Goal: Task Accomplishment & Management: Manage account settings

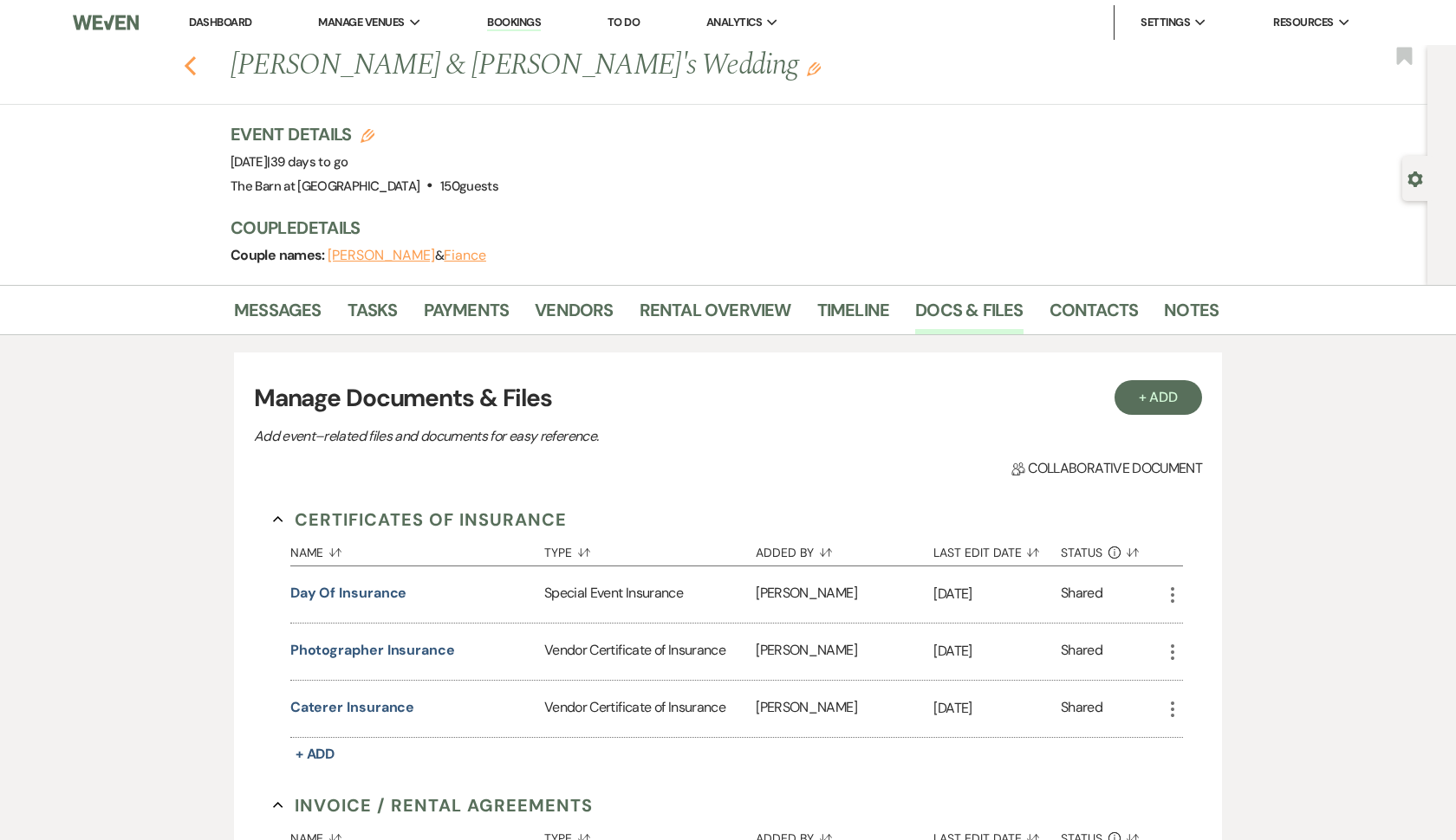
click at [187, 62] on icon "Previous" at bounding box center [190, 65] width 13 height 21
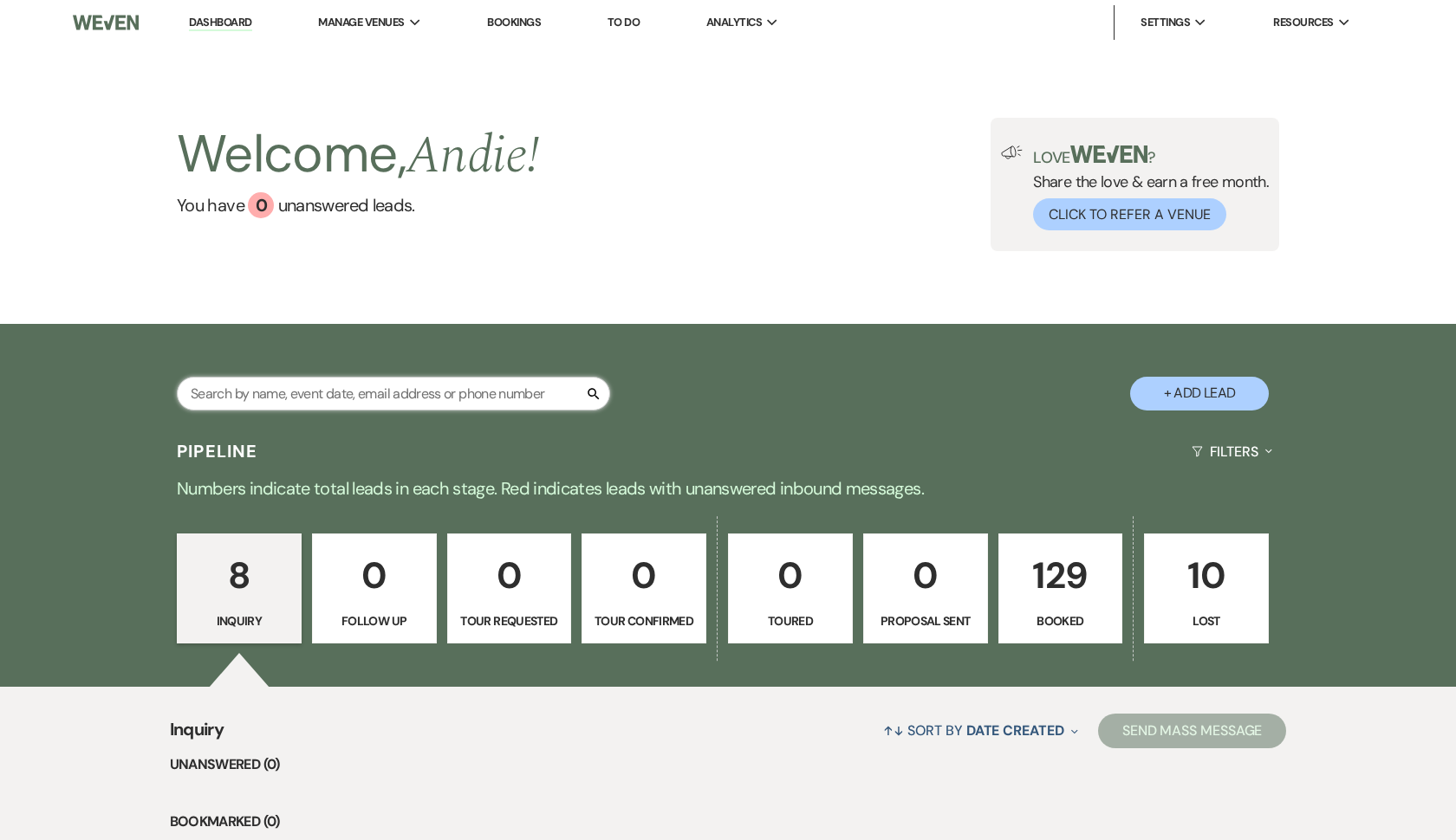
click at [365, 398] on input "text" at bounding box center [394, 394] width 433 height 34
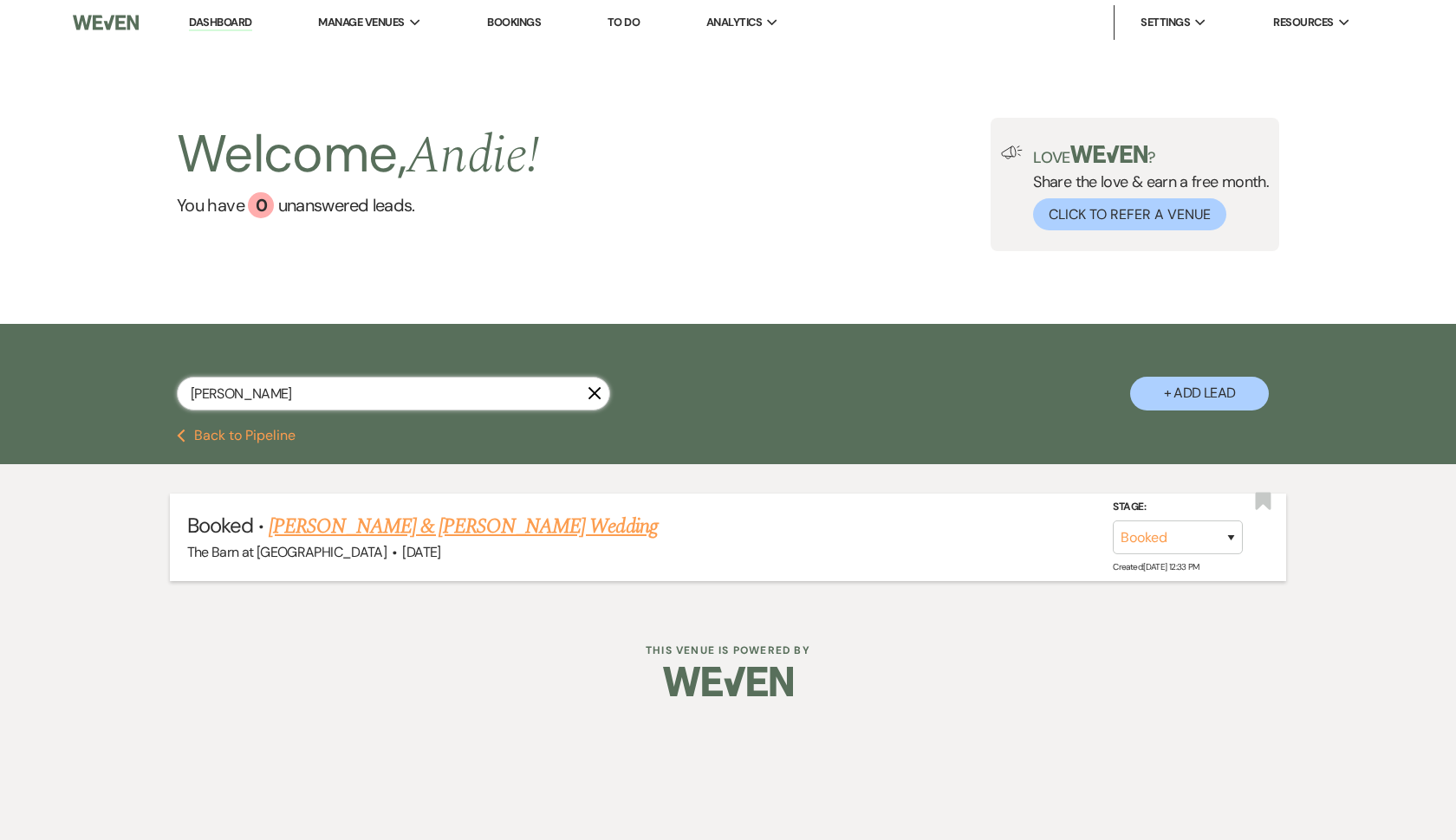
type input "Kendall"
click at [593, 523] on link "Monty Casillas & Kendall Thatcher's Wedding" at bounding box center [463, 526] width 388 height 31
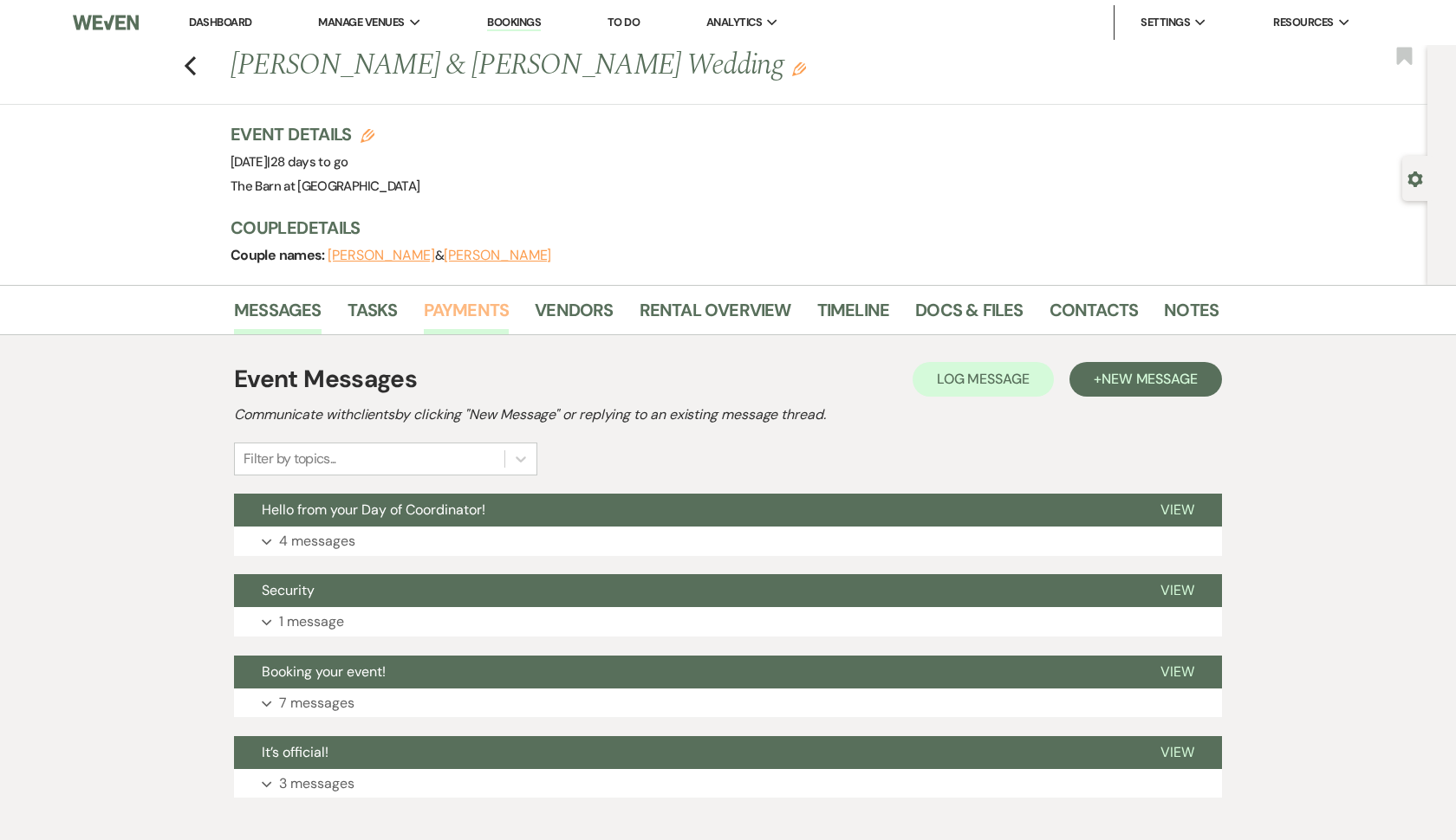
click at [454, 309] on link "Payments" at bounding box center [467, 315] width 86 height 38
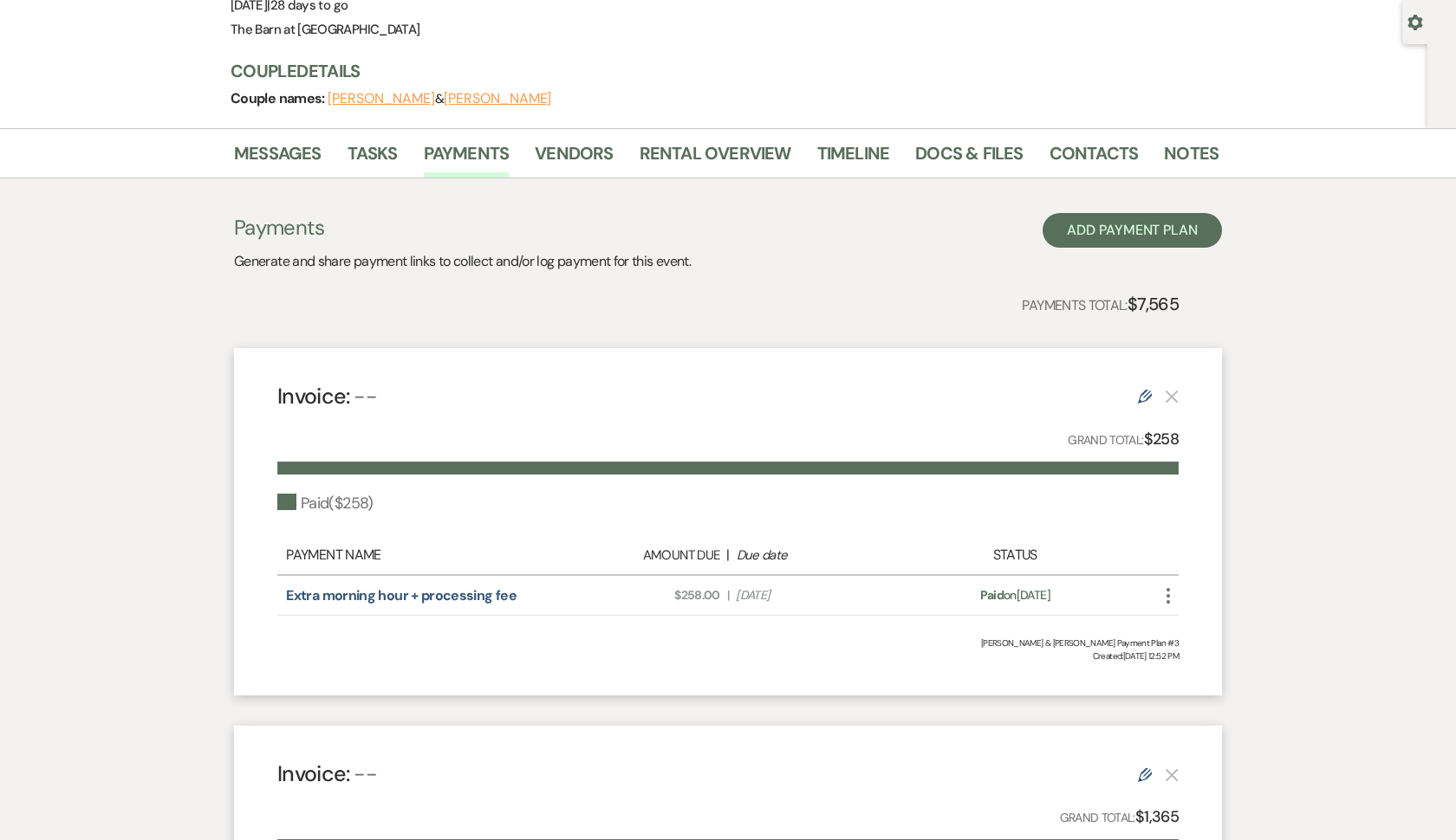
scroll to position [69, 0]
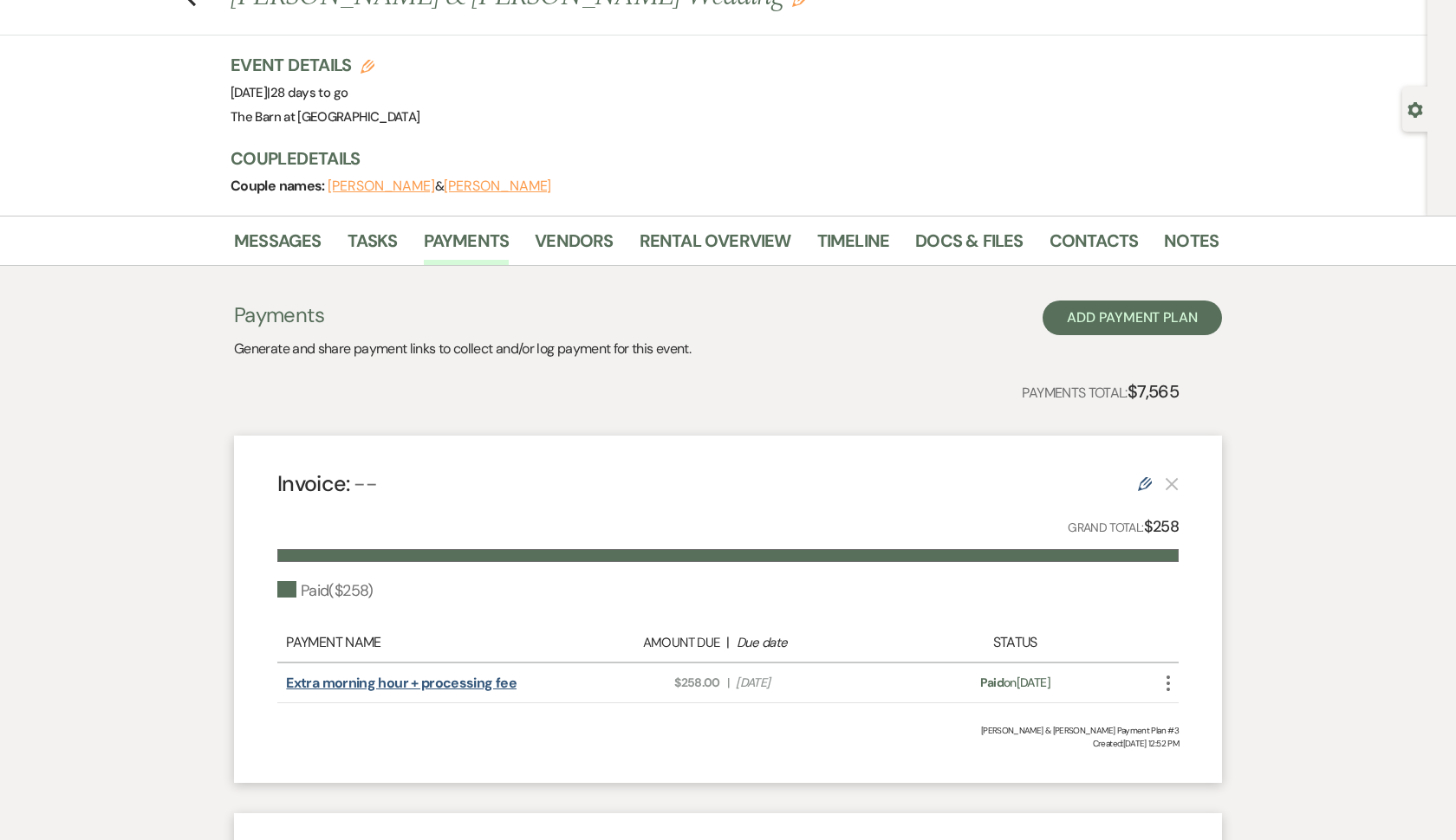
click at [408, 680] on link "Extra morning hour + processing fee" at bounding box center [402, 683] width 231 height 18
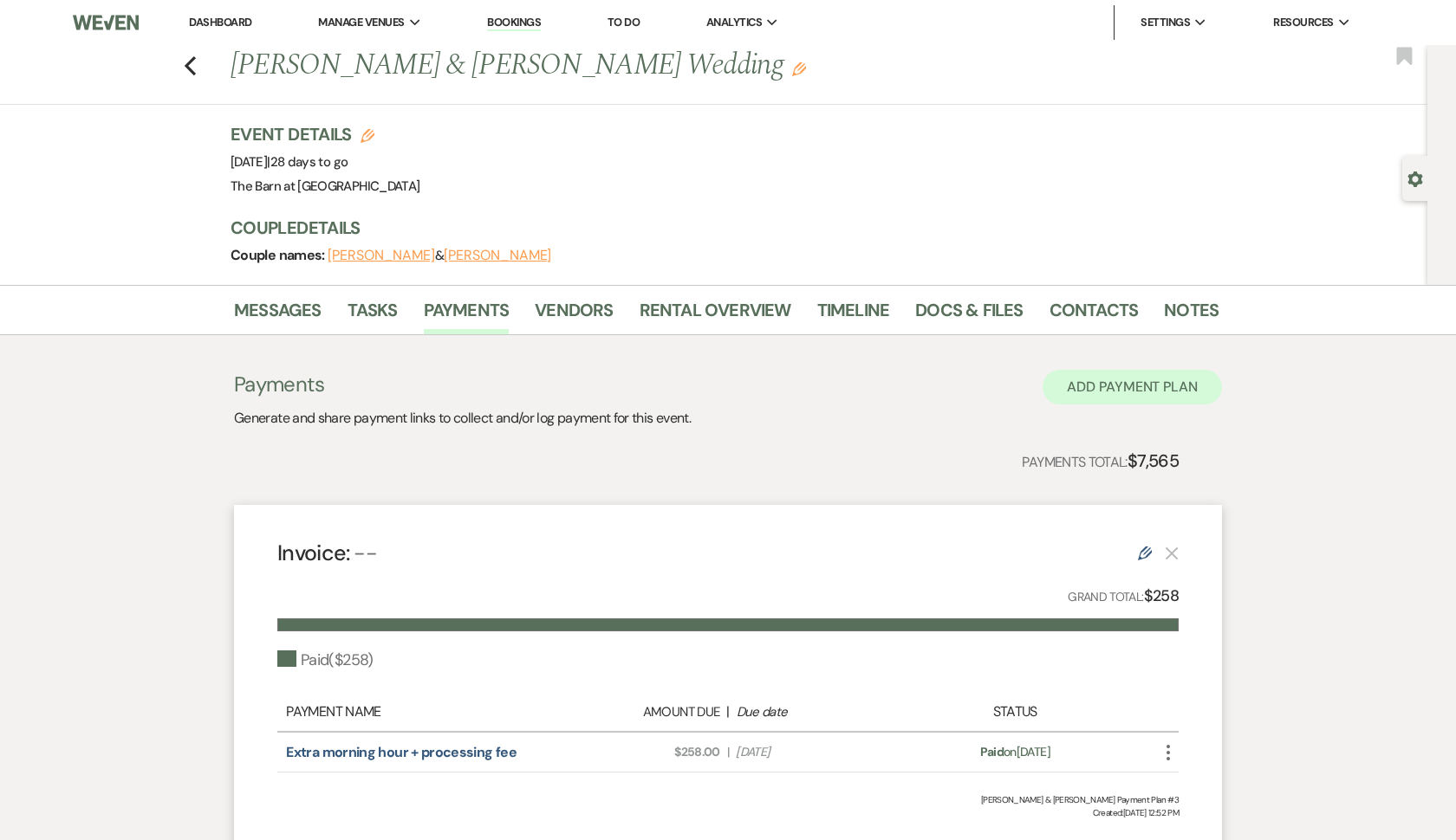
click at [1106, 383] on button "Add Payment Plan" at bounding box center [1132, 386] width 179 height 35
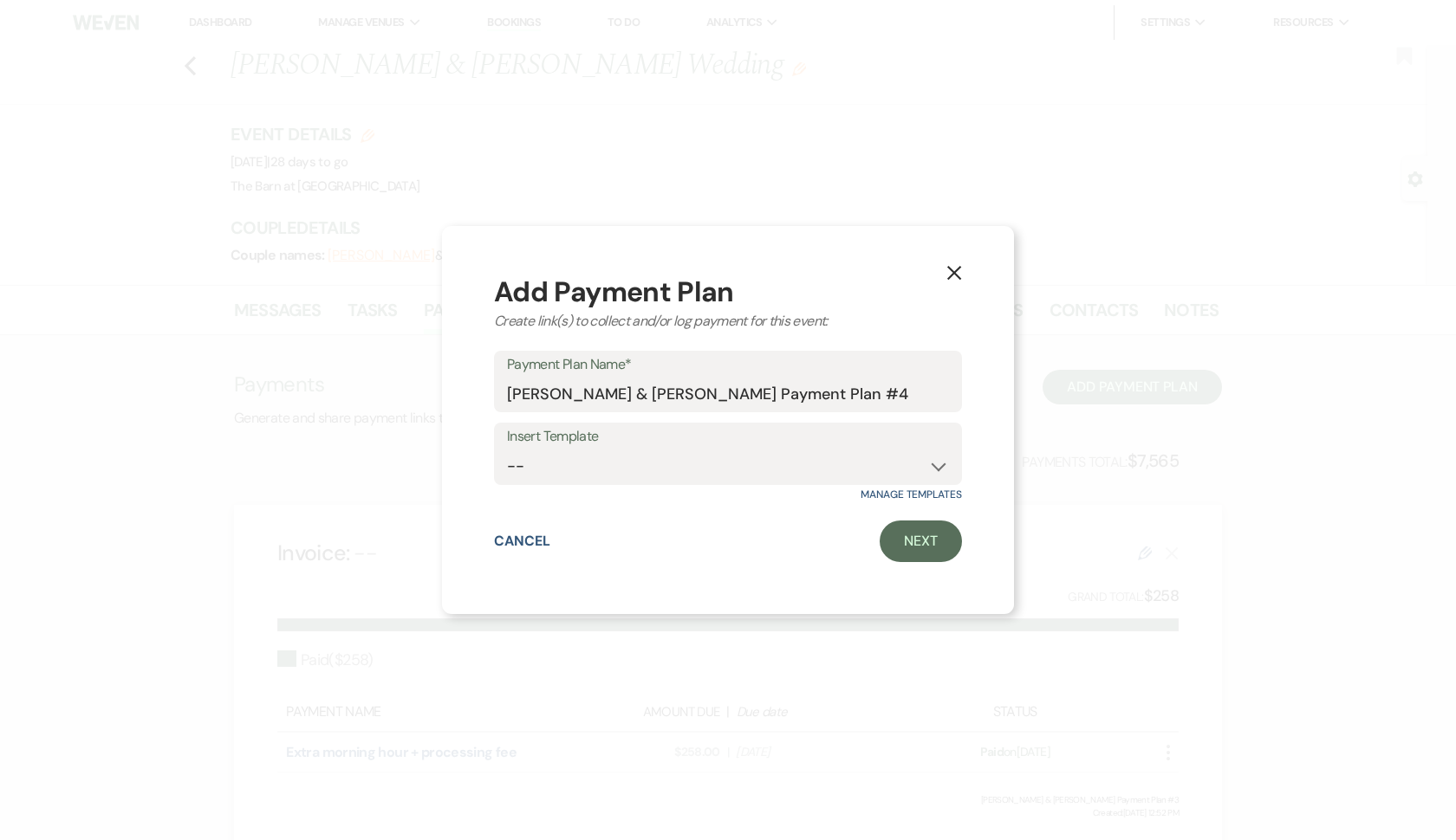
click at [958, 262] on button "X" at bounding box center [954, 273] width 26 height 30
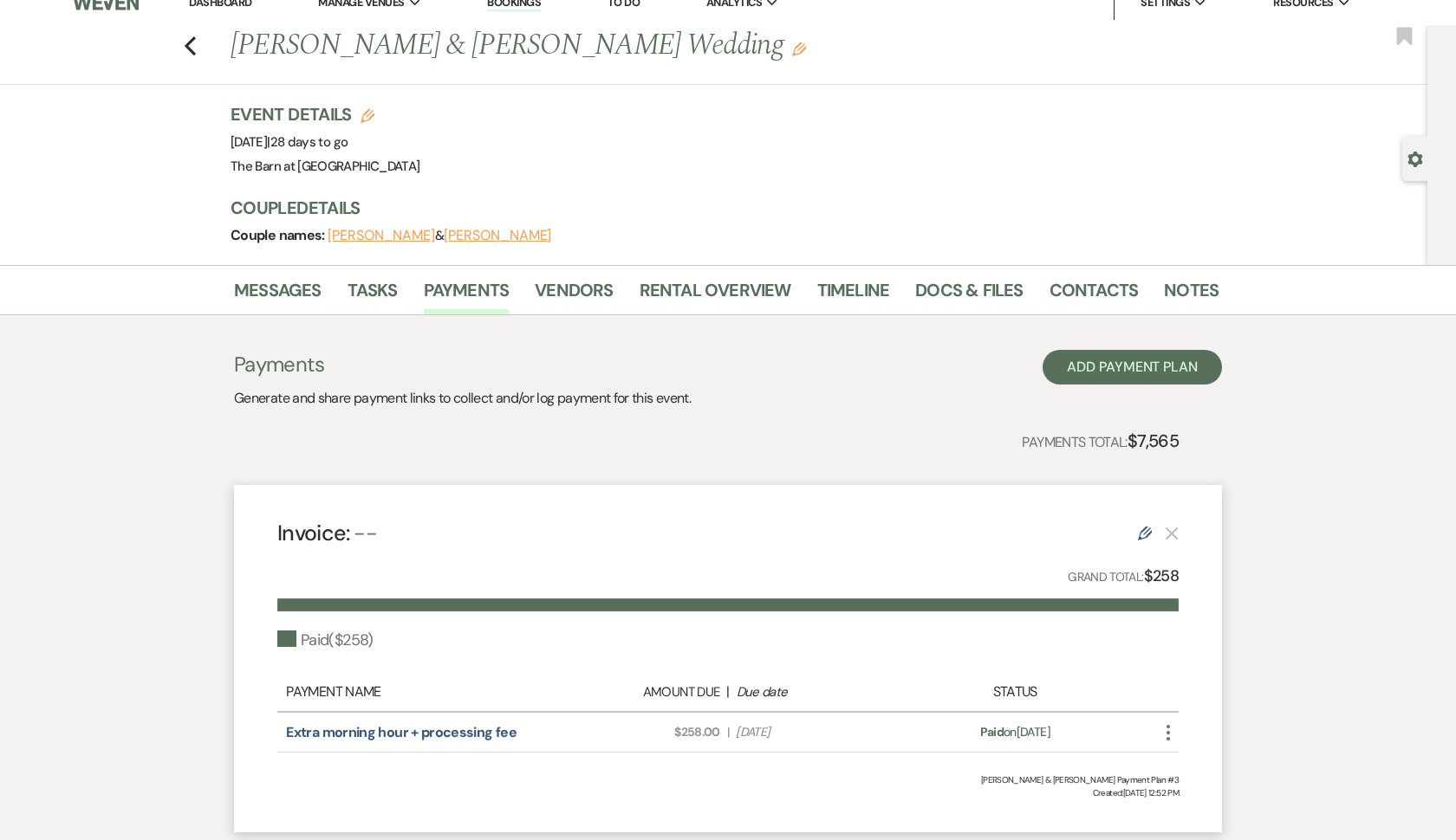
scroll to position [28, 0]
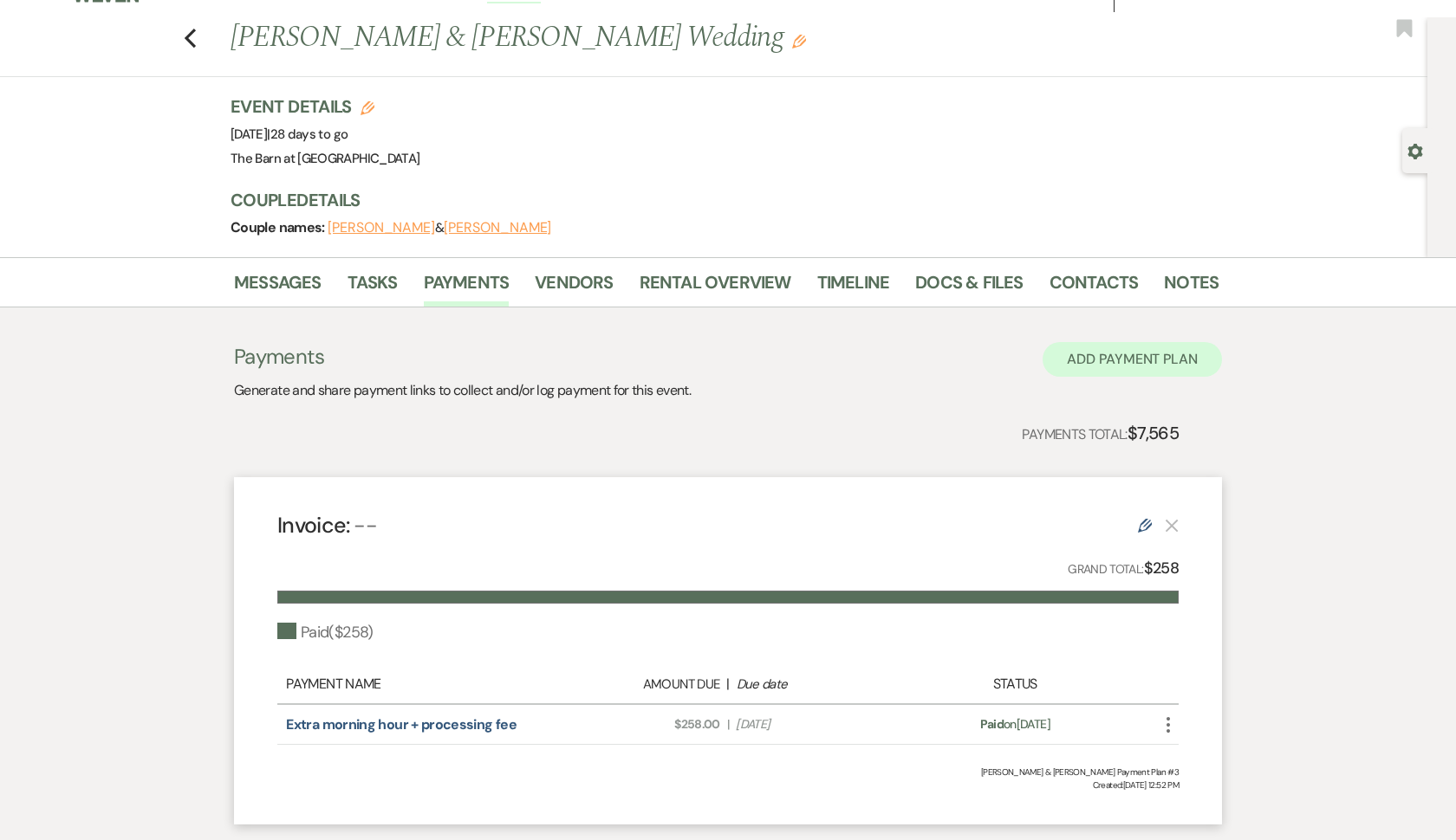
click at [1149, 350] on button "Add Payment Plan" at bounding box center [1132, 359] width 179 height 35
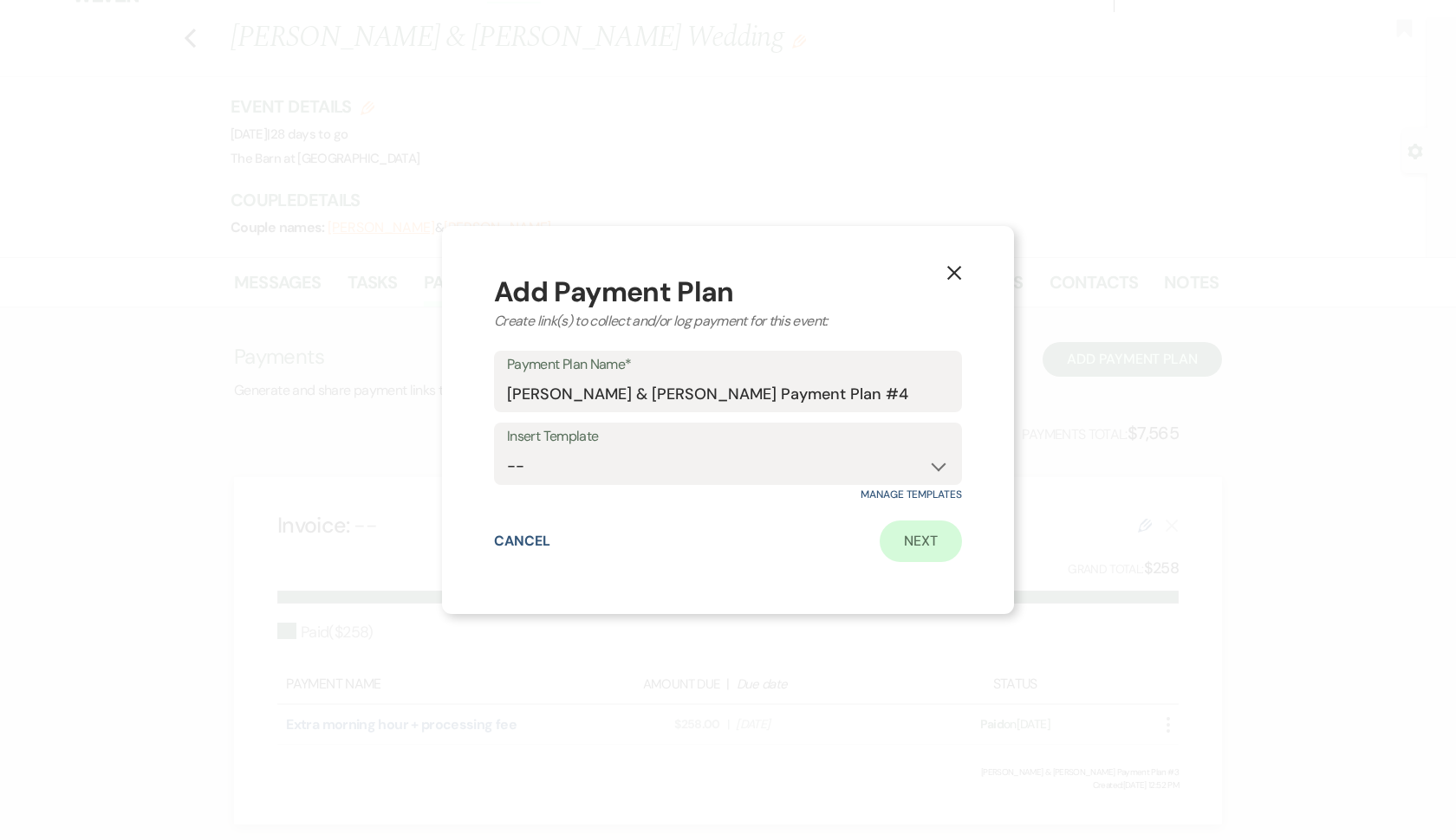
click at [930, 553] on link "Next" at bounding box center [921, 541] width 82 height 41
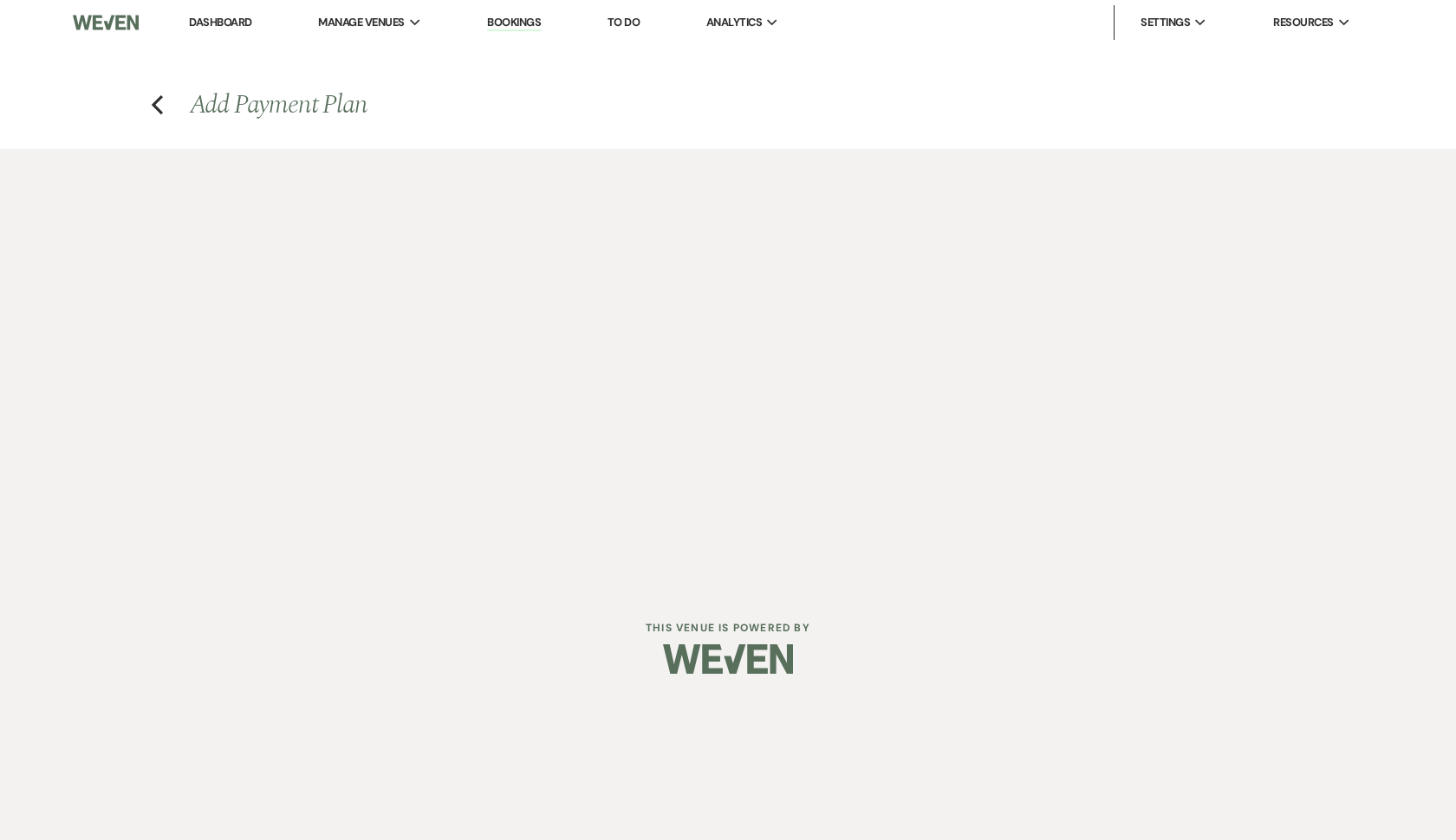
select select "2"
select select "percentage"
select select "true"
select select "client"
select select "weeks"
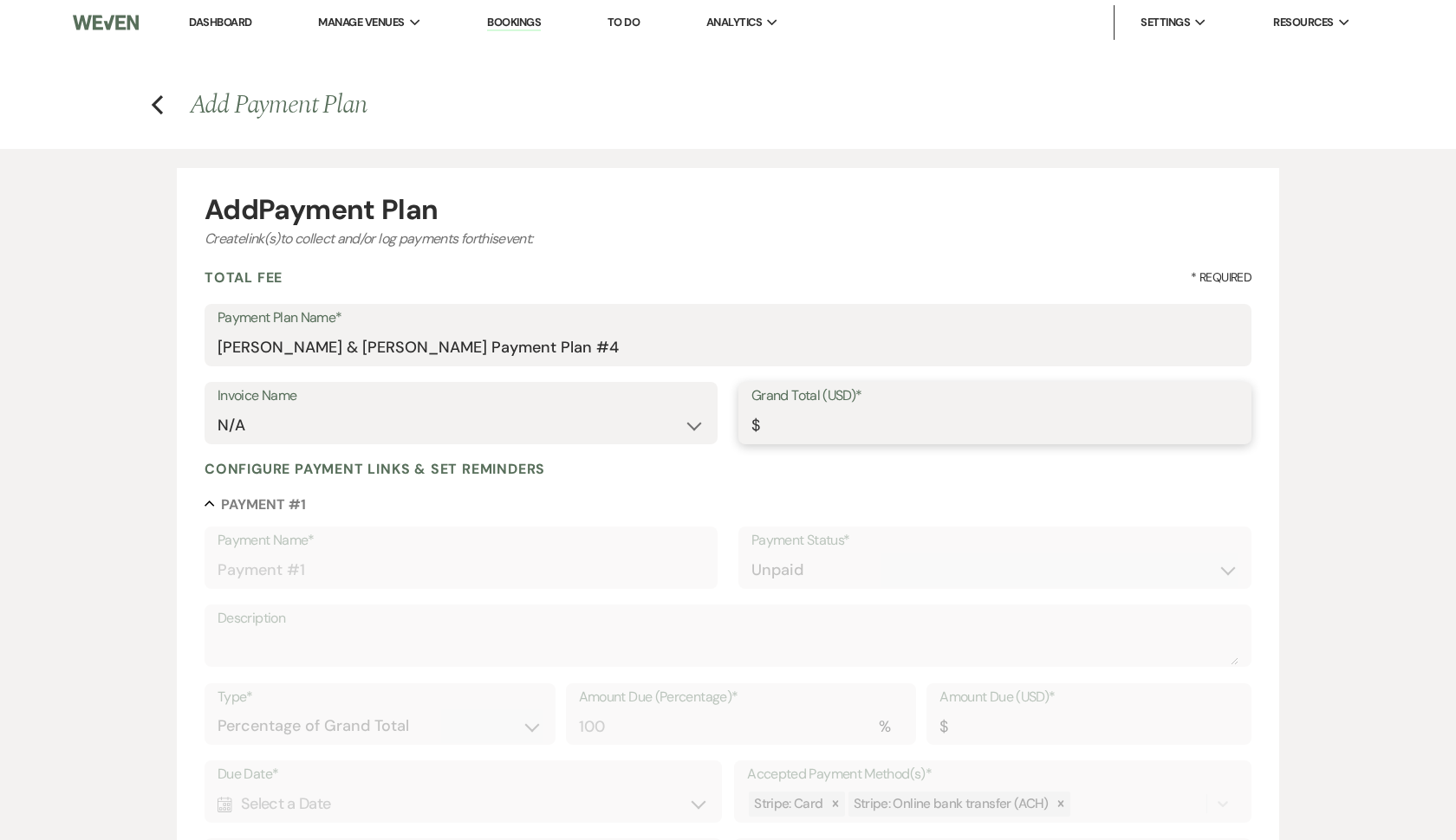
click at [813, 429] on input "Grand Total (USD)*" at bounding box center [995, 426] width 487 height 34
type input "2"
type input "2.00"
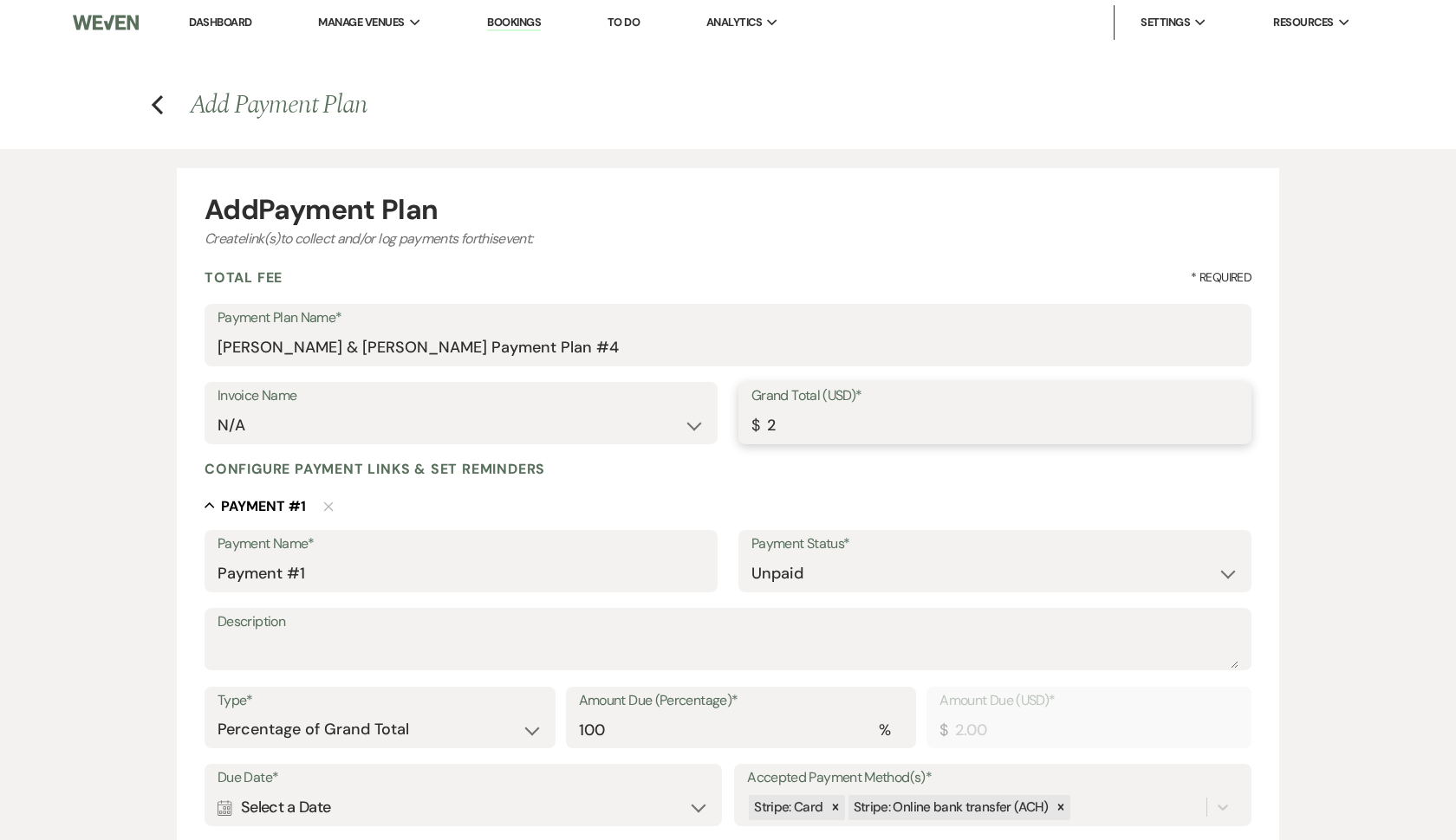
type input "25"
type input "25.00"
type input "258"
type input "258.00"
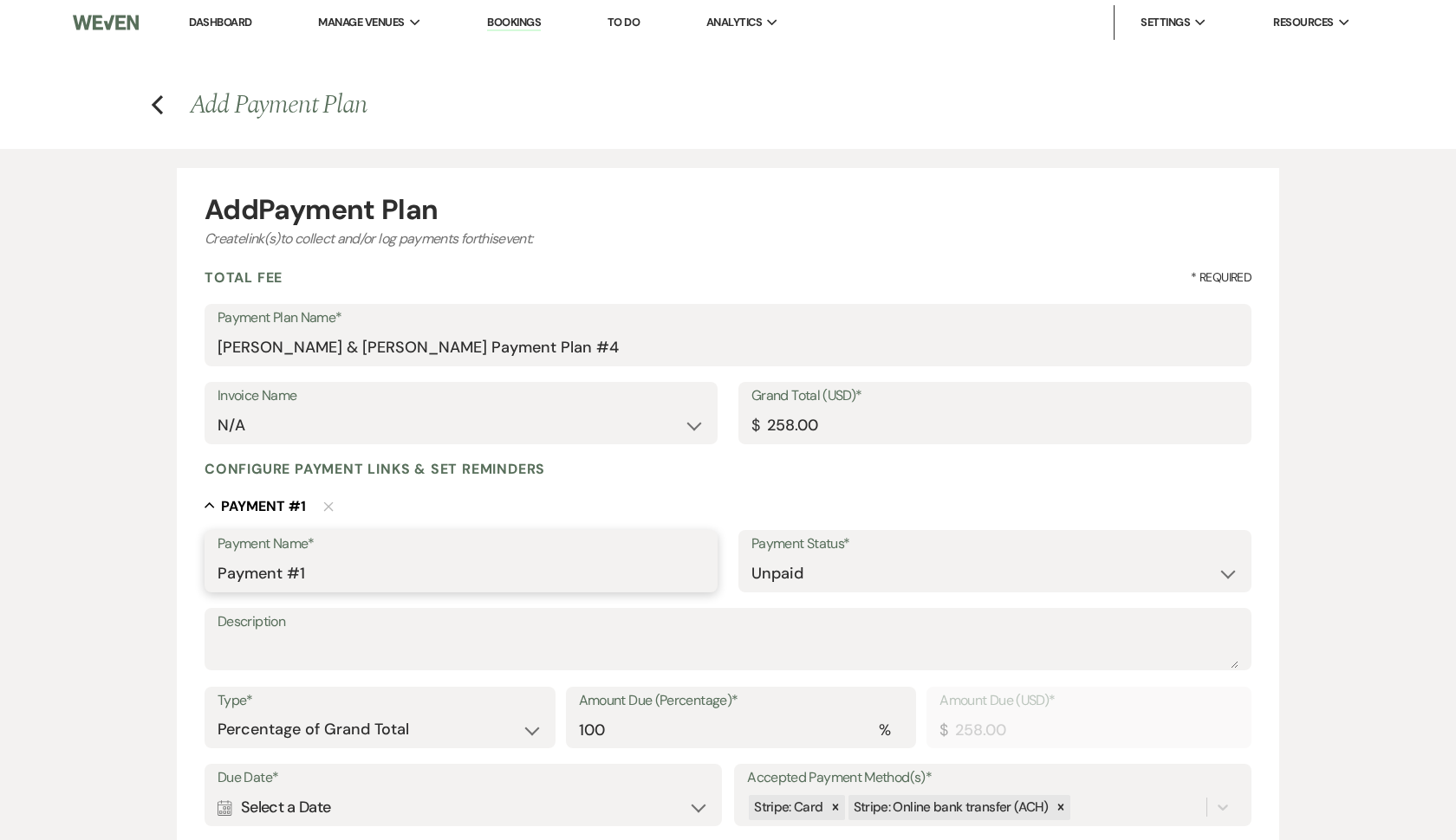
click at [328, 575] on input "Payment #1" at bounding box center [461, 574] width 487 height 34
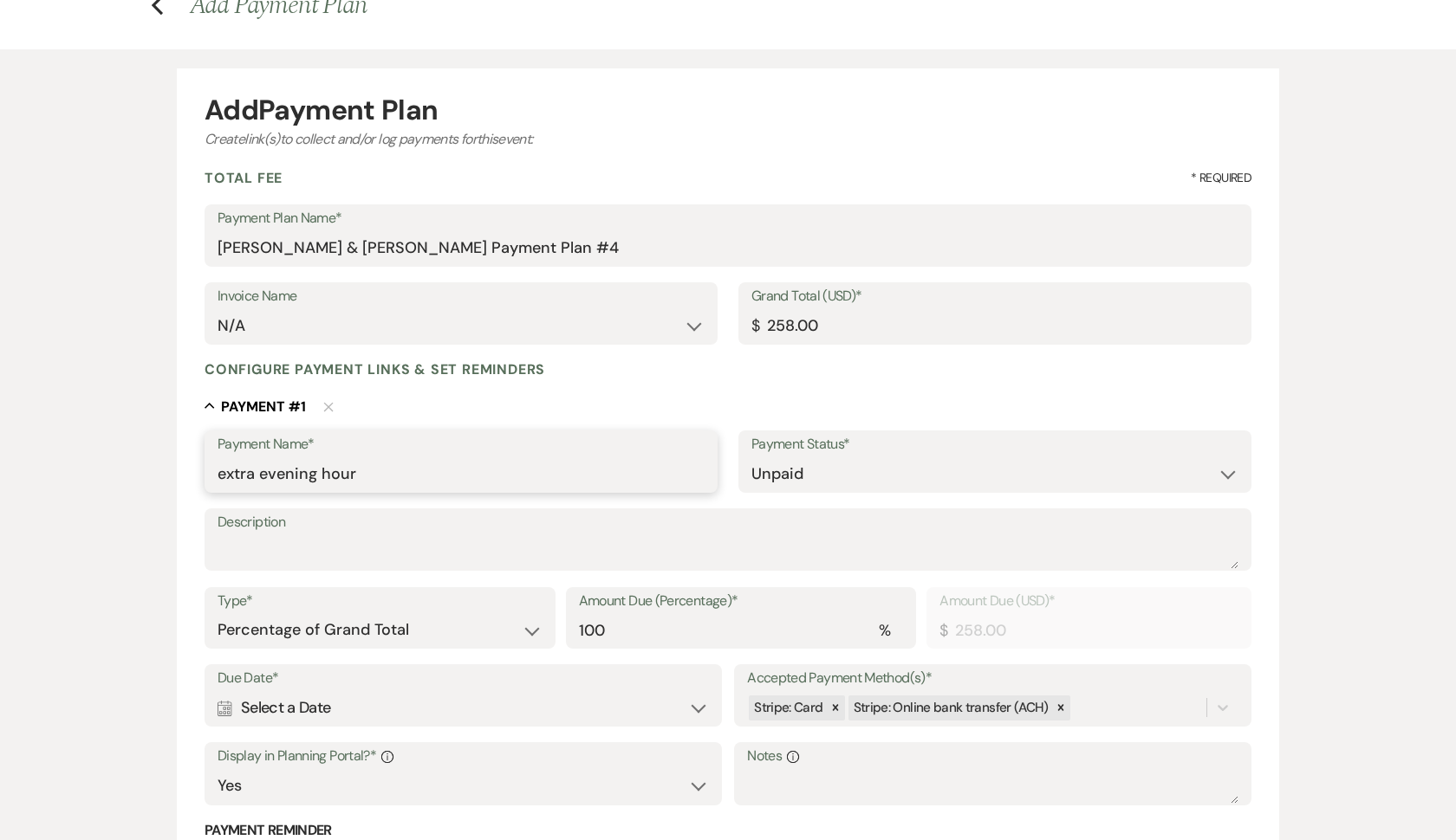
scroll to position [104, 0]
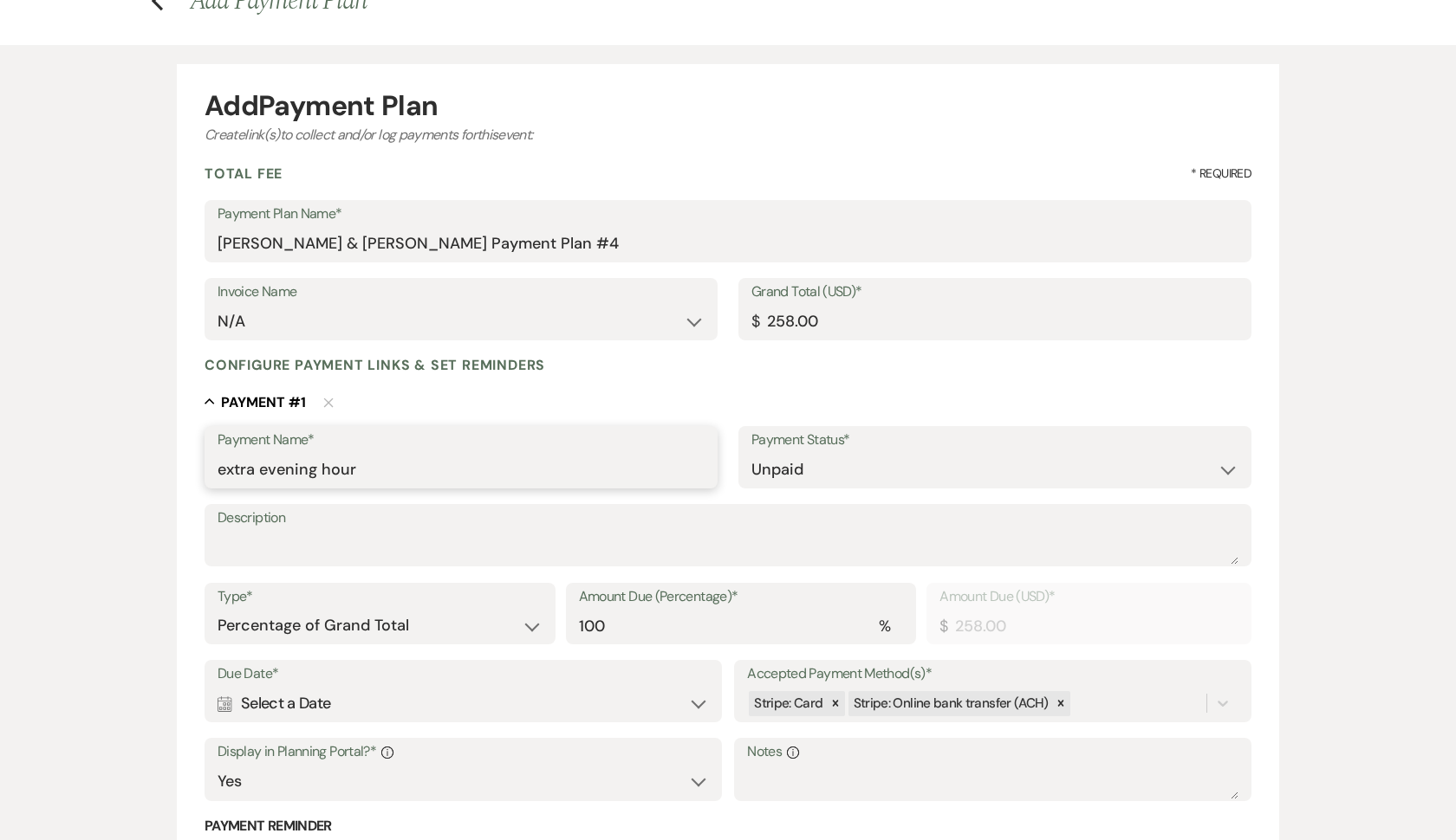
type input "extra evening hour"
click at [387, 539] on textarea "Description" at bounding box center [728, 547] width 1021 height 35
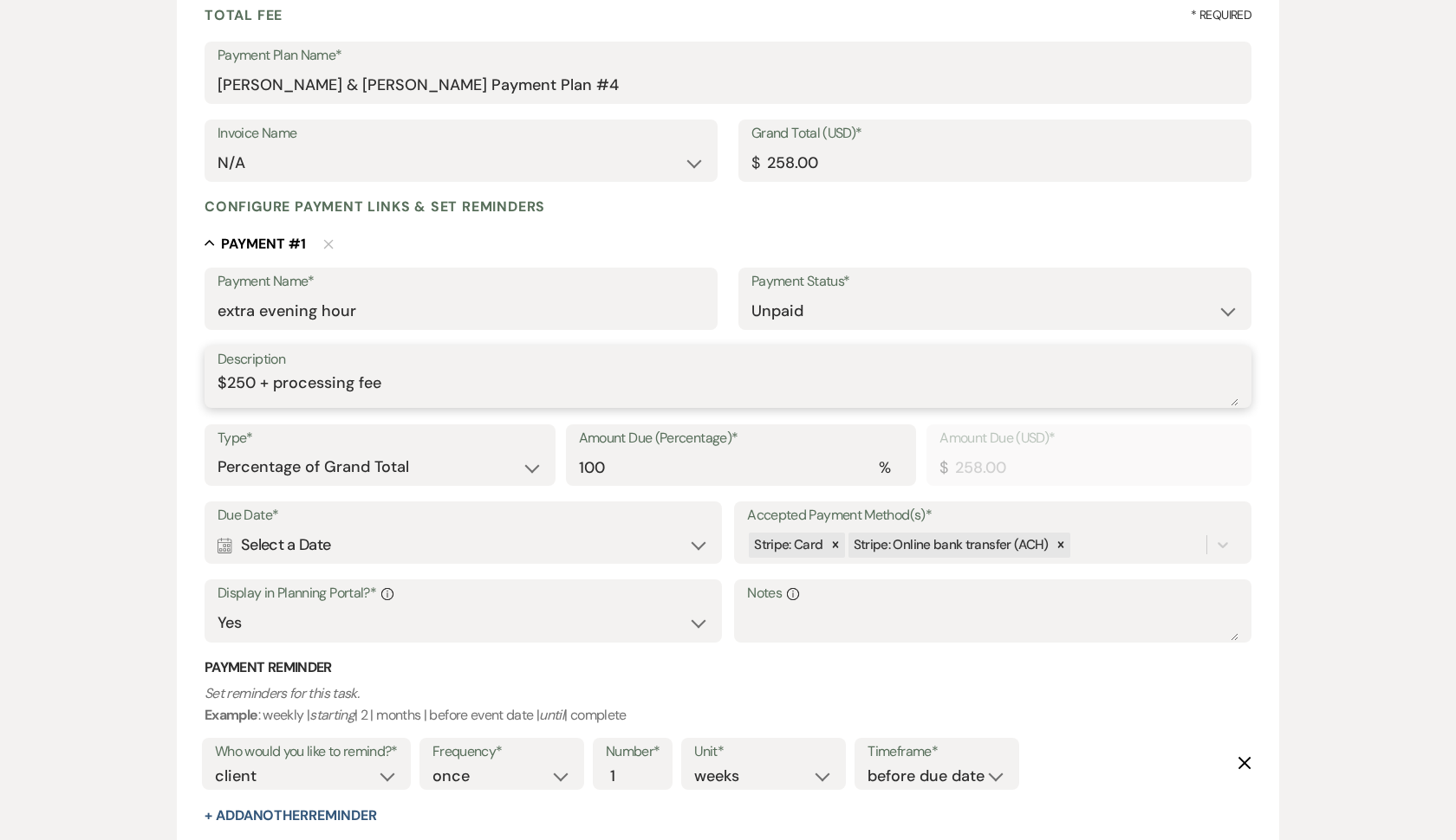
scroll to position [268, 0]
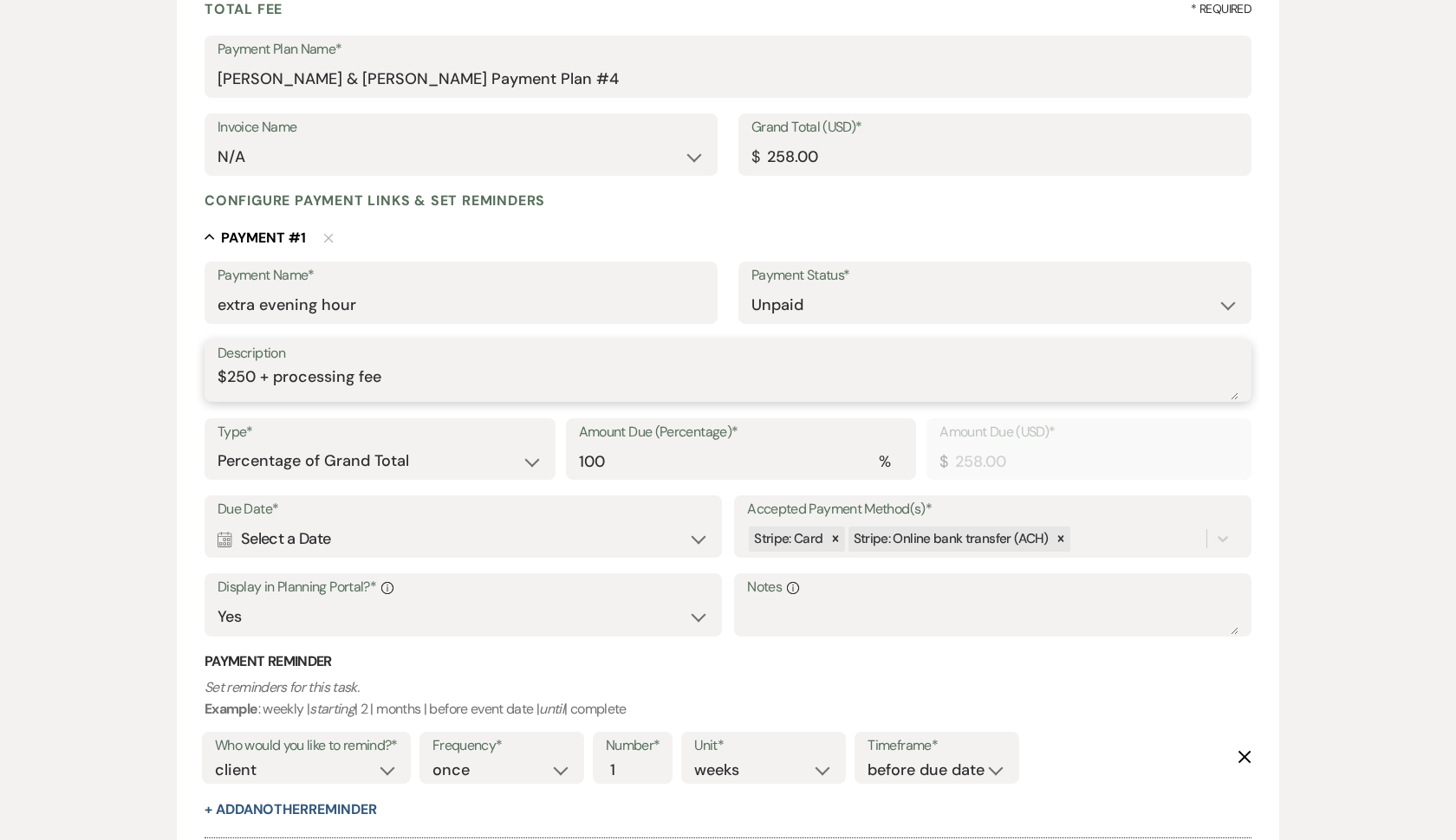
type textarea "$250 + processing fee"
click at [515, 530] on div "Calendar Select a Date Expand" at bounding box center [463, 539] width 491 height 34
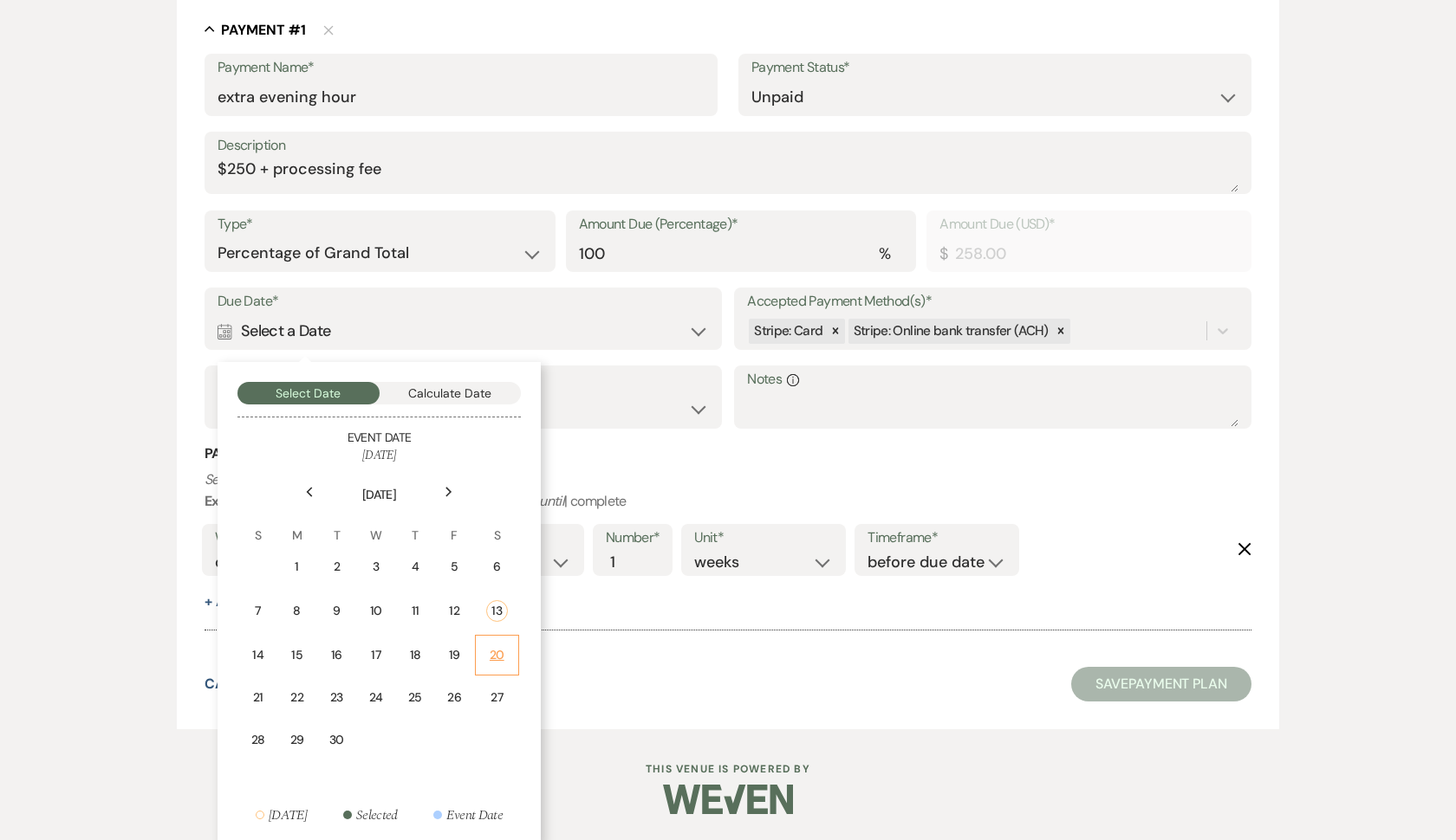
click at [496, 646] on div "20" at bounding box center [497, 655] width 21 height 18
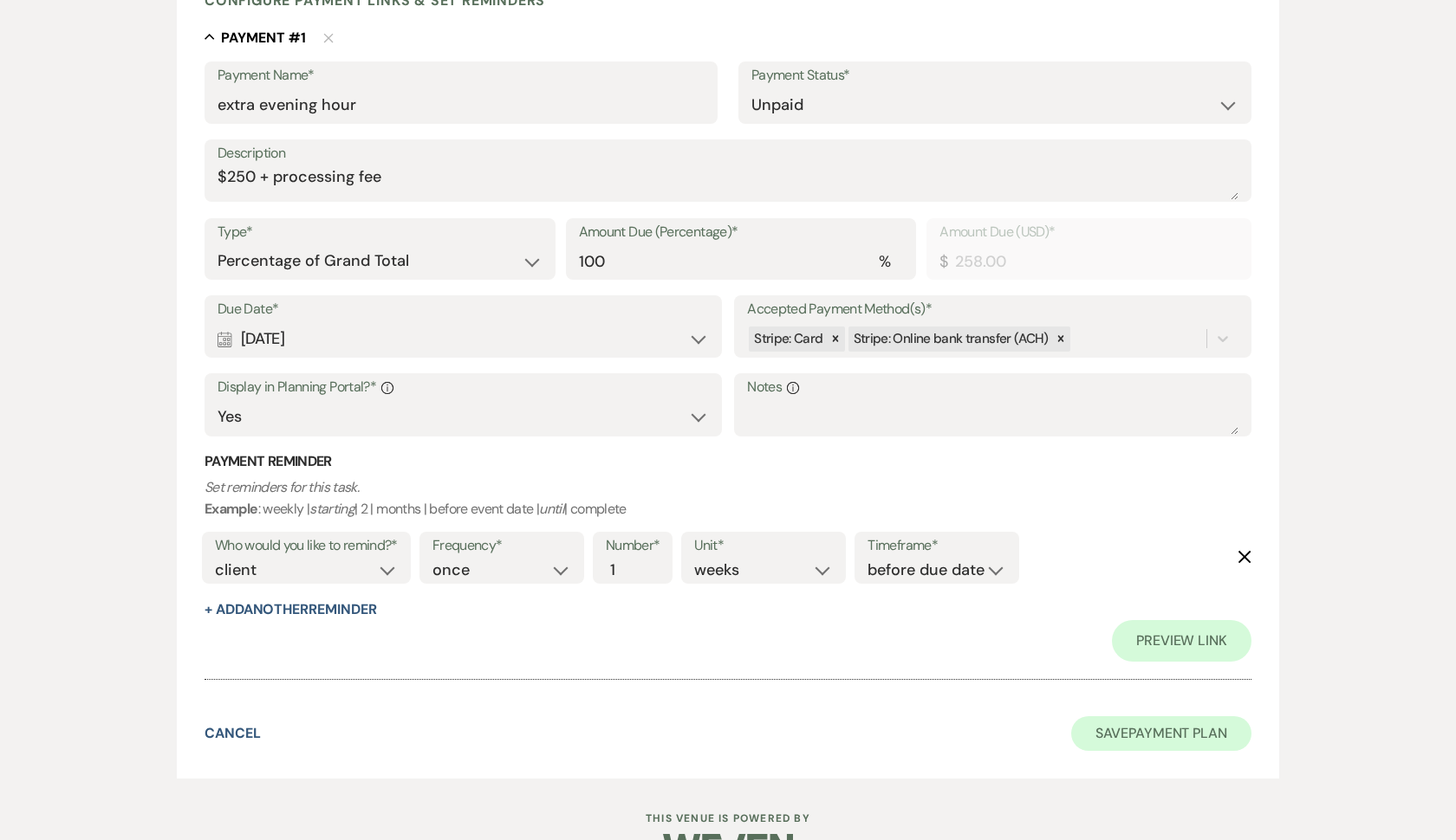
click at [1188, 735] on button "Save Payment Plan" at bounding box center [1161, 734] width 180 height 35
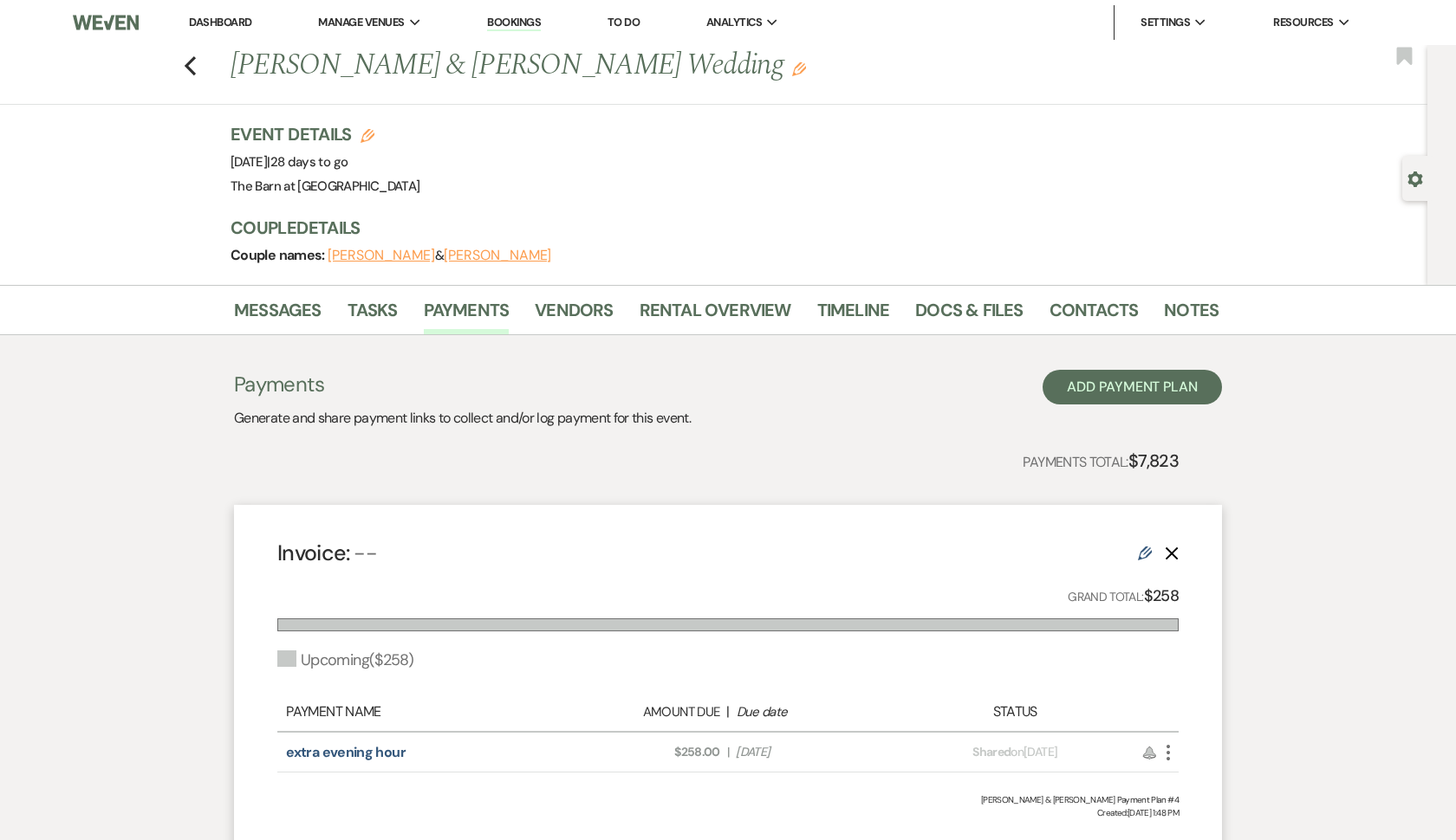
click at [182, 72] on div "Previous [PERSON_NAME] & [PERSON_NAME] Wedding Edit Bookmark" at bounding box center [709, 74] width 1435 height 60
click at [192, 69] on icon "Previous" at bounding box center [190, 65] width 13 height 21
click at [190, 66] on icon "Previous" at bounding box center [190, 65] width 13 height 21
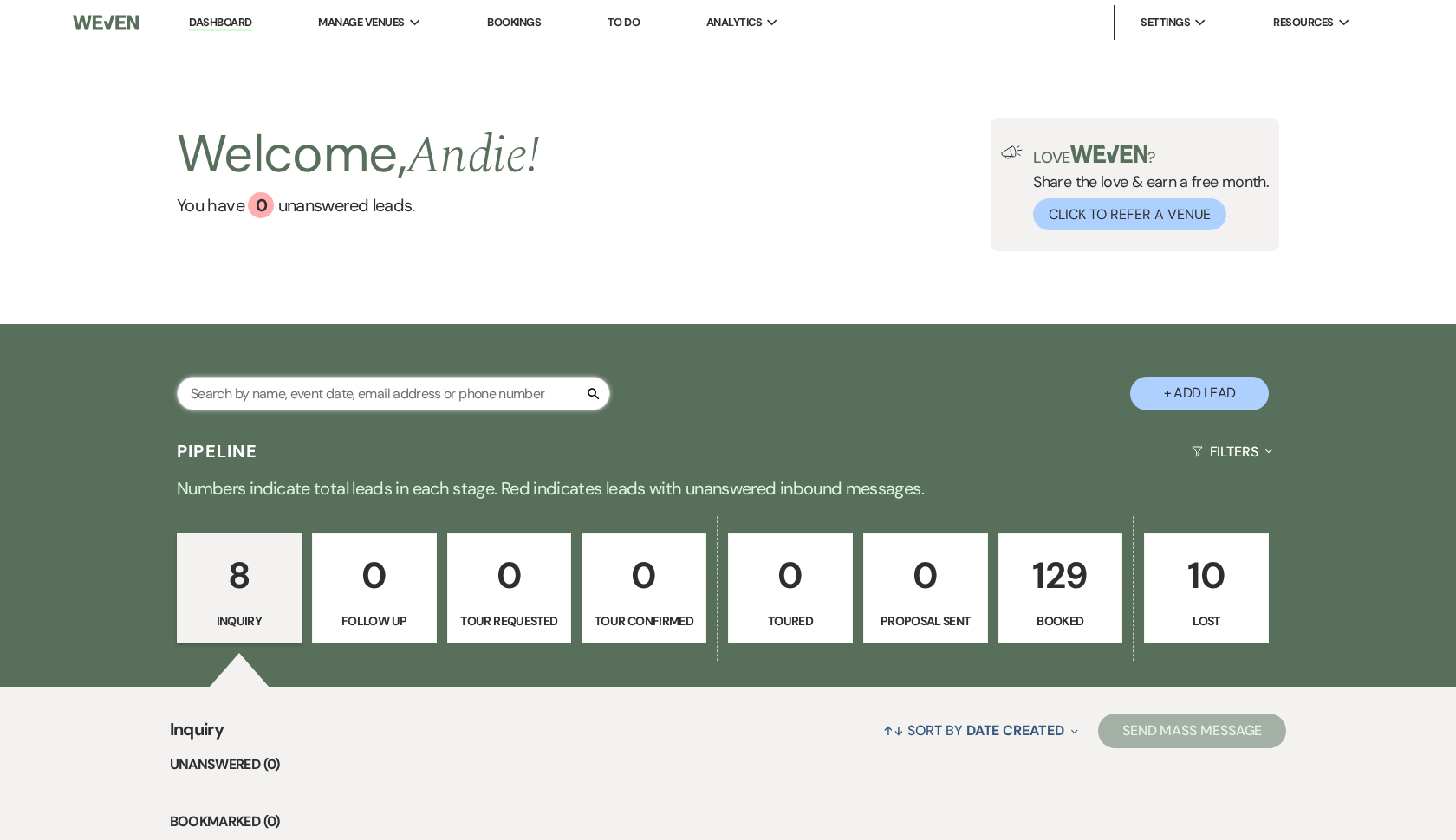
click at [419, 396] on input "text" at bounding box center [394, 394] width 433 height 34
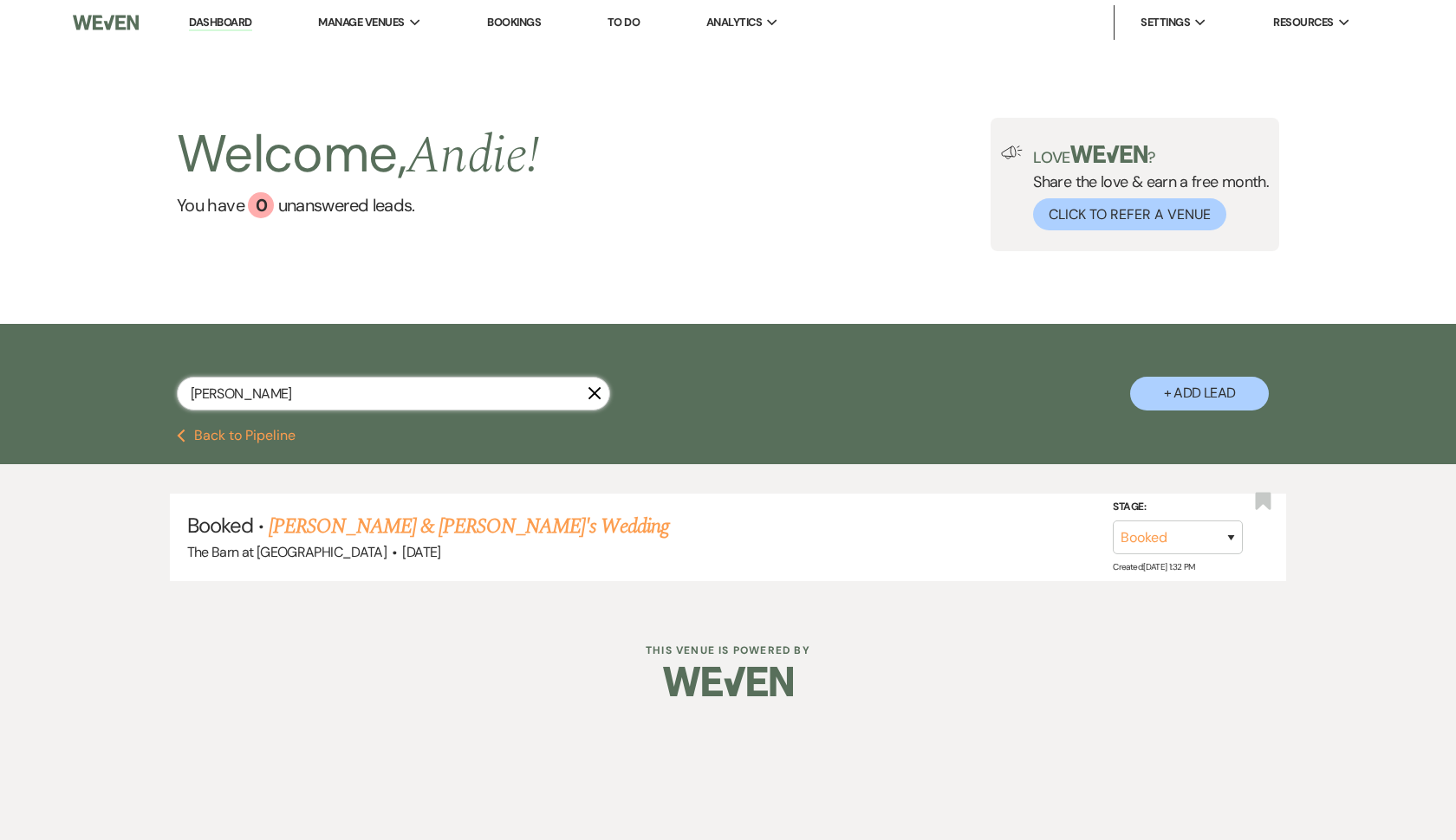
scroll to position [1, 0]
type input "[PERSON_NAME]"
click at [529, 524] on link "[PERSON_NAME] & [PERSON_NAME]'s Wedding" at bounding box center [468, 526] width 400 height 31
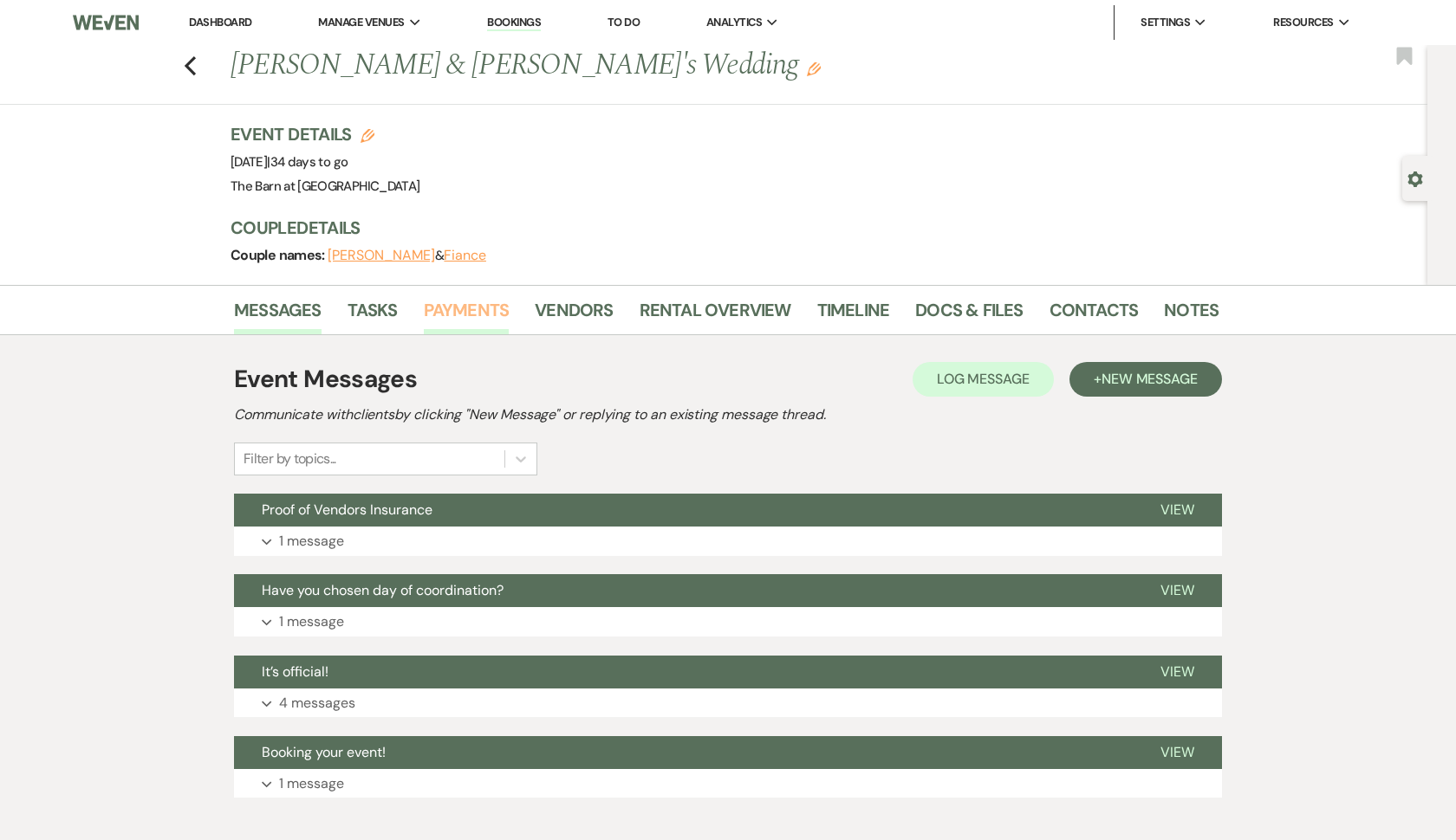
click at [480, 296] on link "Payments" at bounding box center [467, 315] width 86 height 38
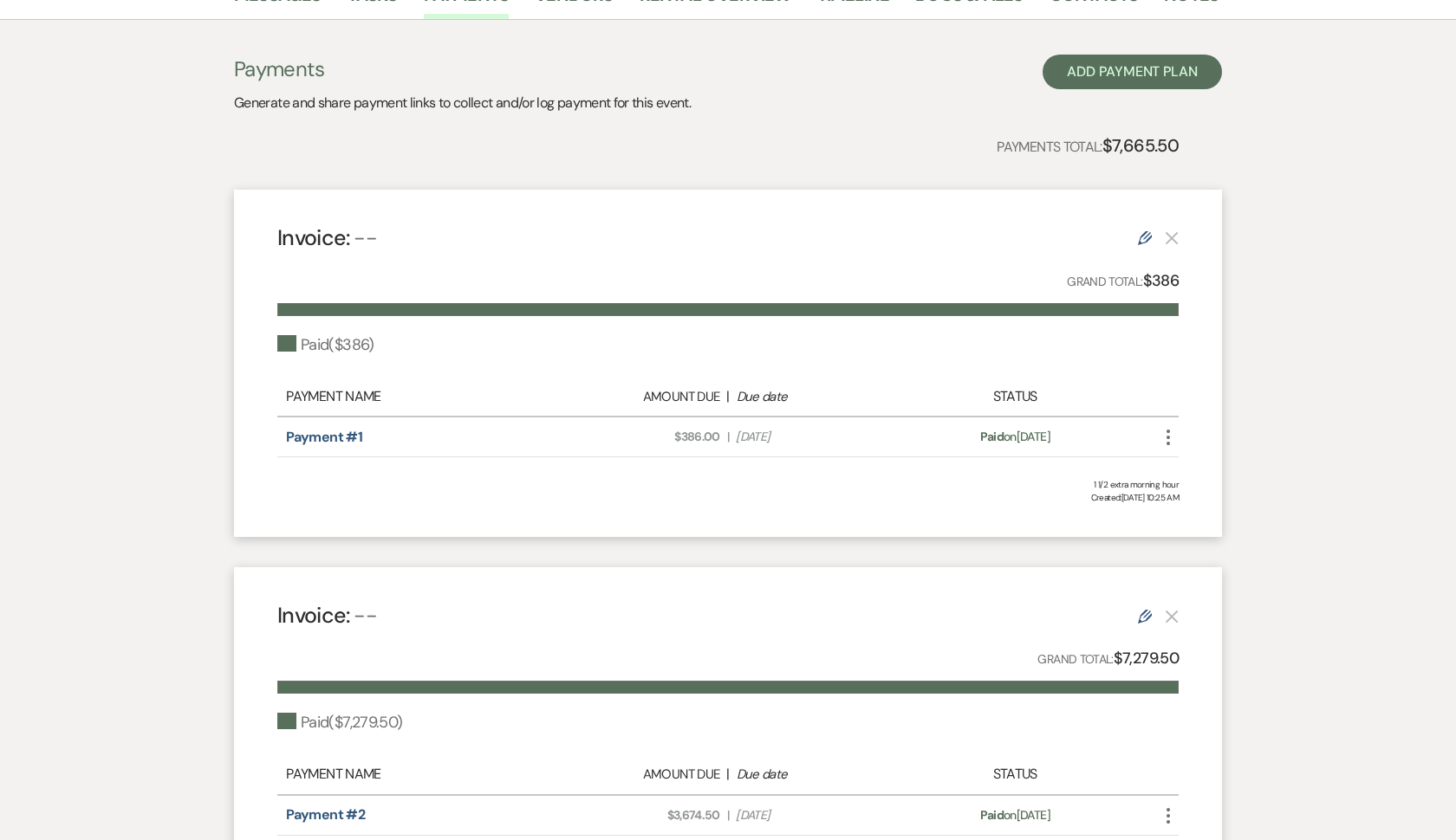
scroll to position [272, 0]
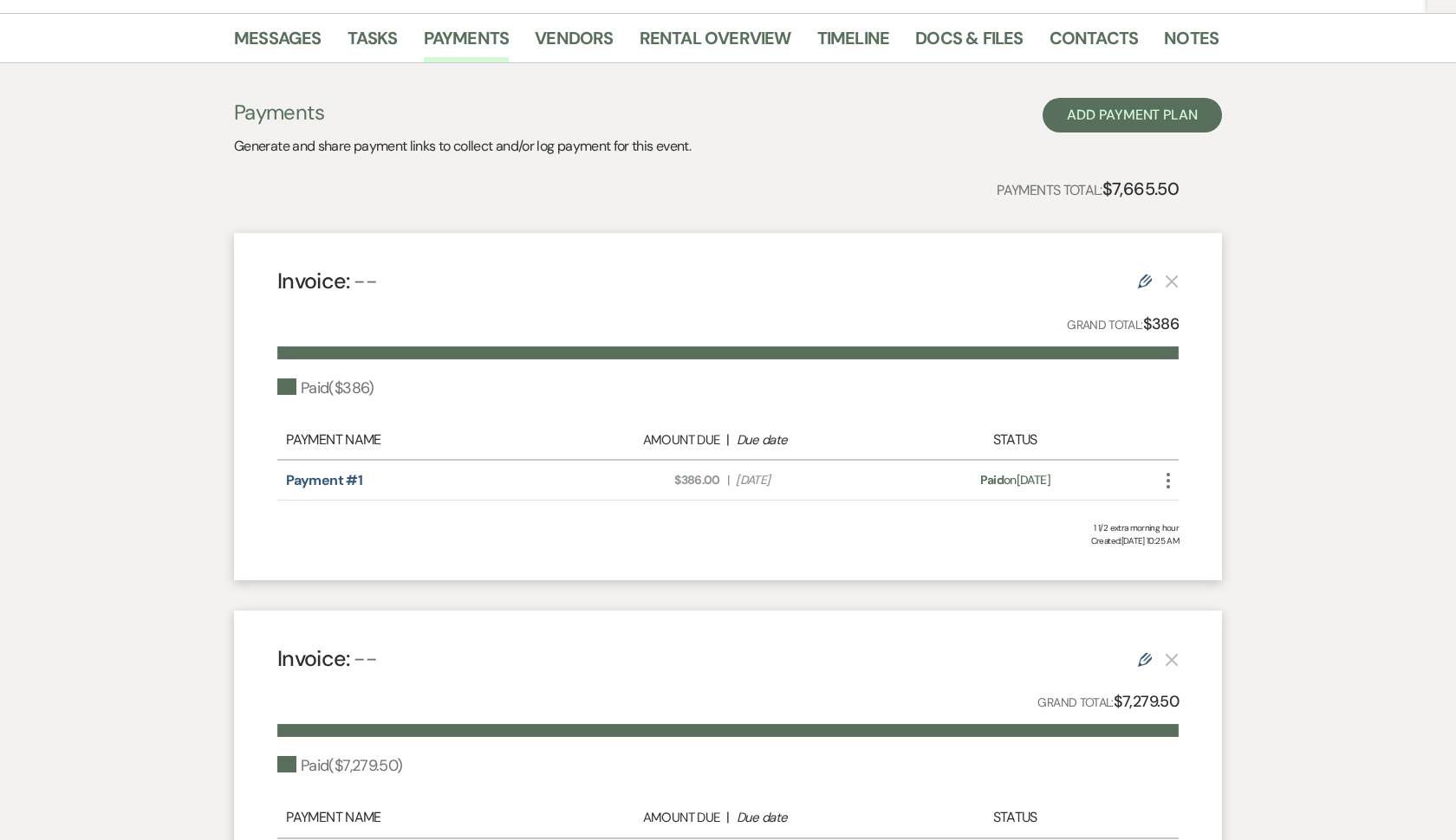
click at [747, 479] on span "Due Date Sep 18, 2025" at bounding box center [815, 480] width 159 height 18
click at [332, 483] on link "Payment #1" at bounding box center [324, 480] width 76 height 18
